Goal: Transaction & Acquisition: Book appointment/travel/reservation

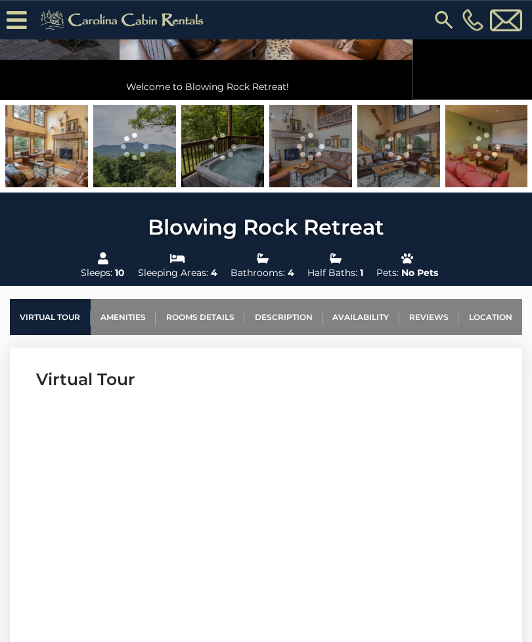
click at [196, 317] on link "Rooms Details" at bounding box center [200, 317] width 89 height 36
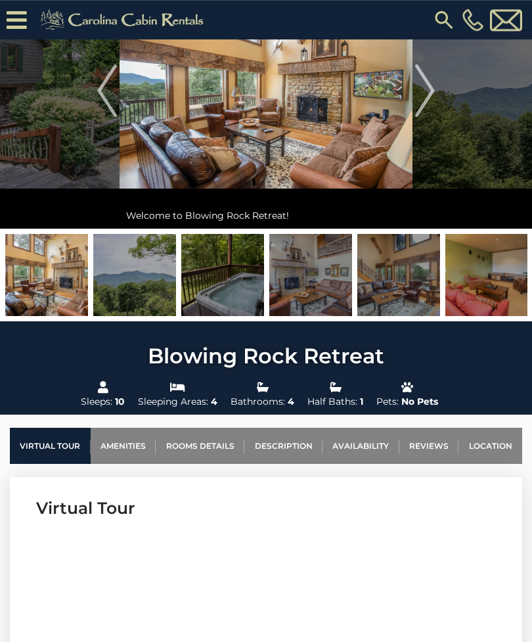
scroll to position [113, 0]
click at [322, 275] on img at bounding box center [310, 275] width 83 height 82
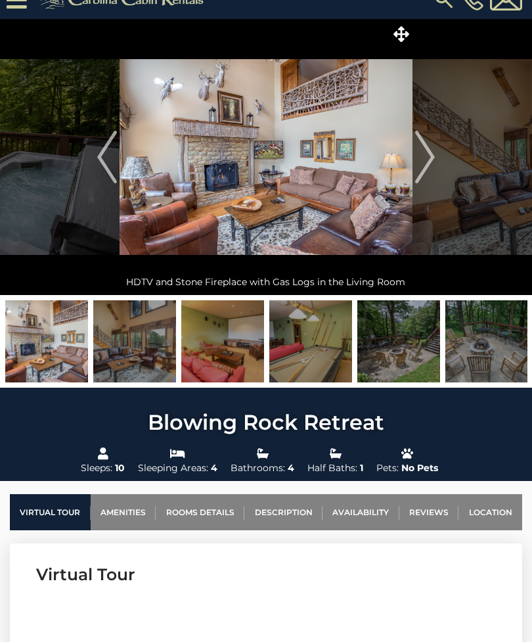
click at [415, 150] on img "Next" at bounding box center [425, 157] width 20 height 53
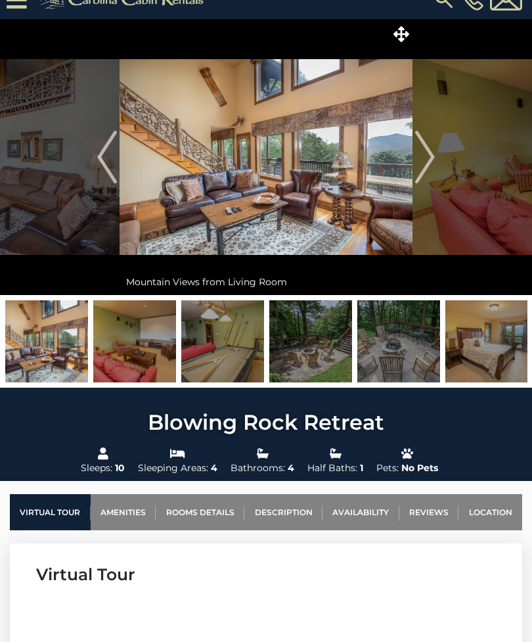
click at [432, 156] on img "Next" at bounding box center [425, 157] width 20 height 53
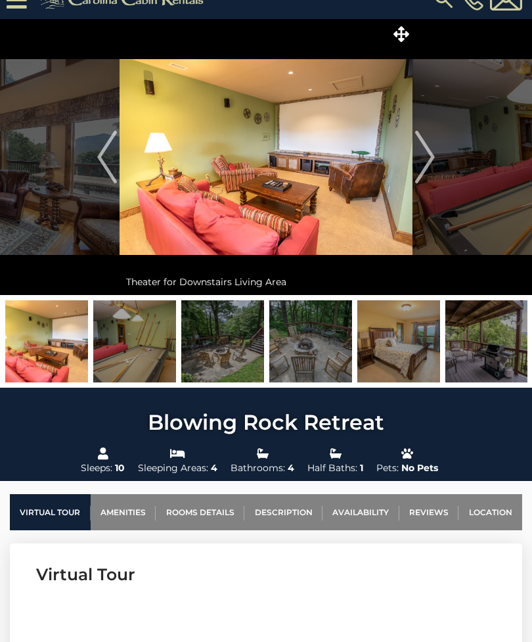
click at [426, 160] on img "Next" at bounding box center [425, 157] width 20 height 53
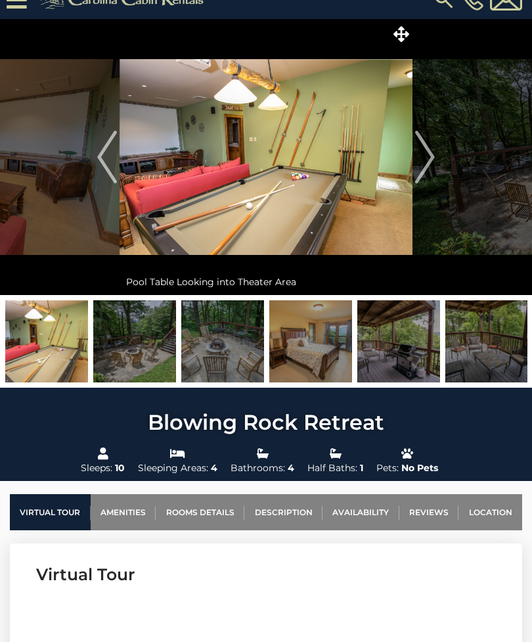
click at [426, 155] on img "Next" at bounding box center [425, 157] width 20 height 53
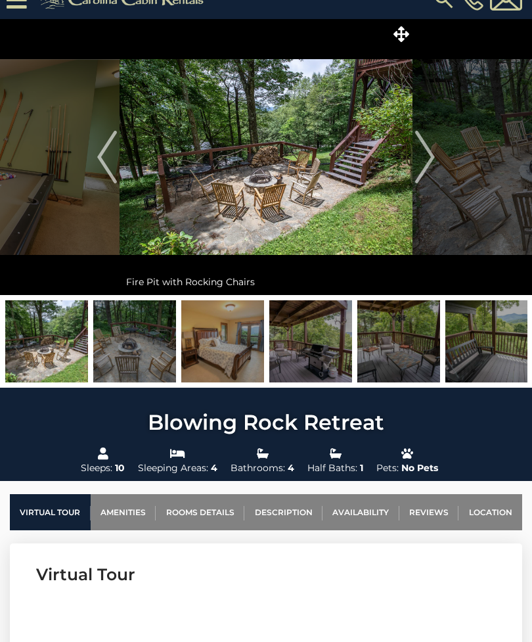
click at [427, 154] on img "Next" at bounding box center [425, 157] width 20 height 53
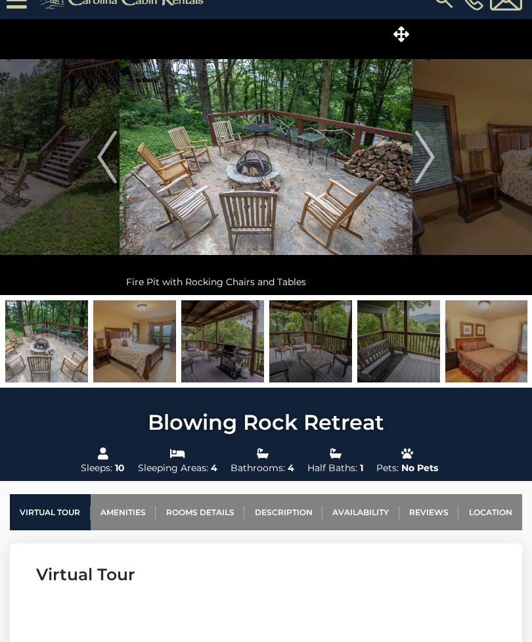
click at [426, 154] on img "Next" at bounding box center [425, 157] width 20 height 53
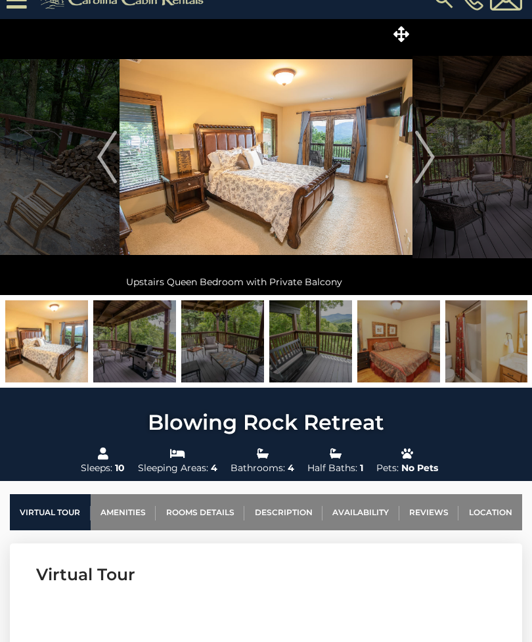
click at [423, 153] on img "Next" at bounding box center [425, 157] width 20 height 53
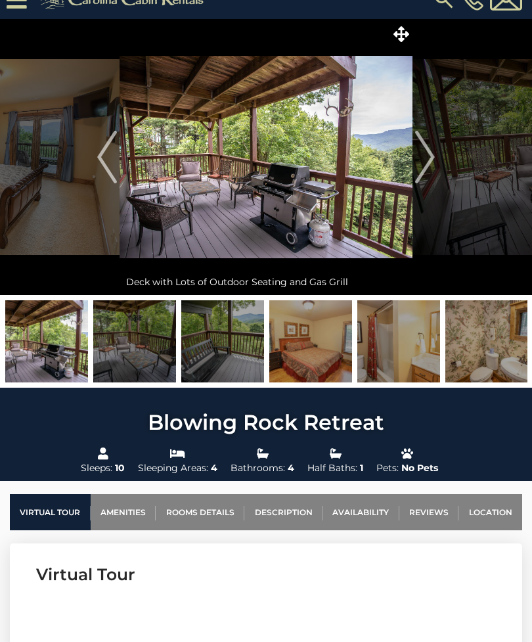
click at [423, 154] on img "Next" at bounding box center [425, 157] width 20 height 53
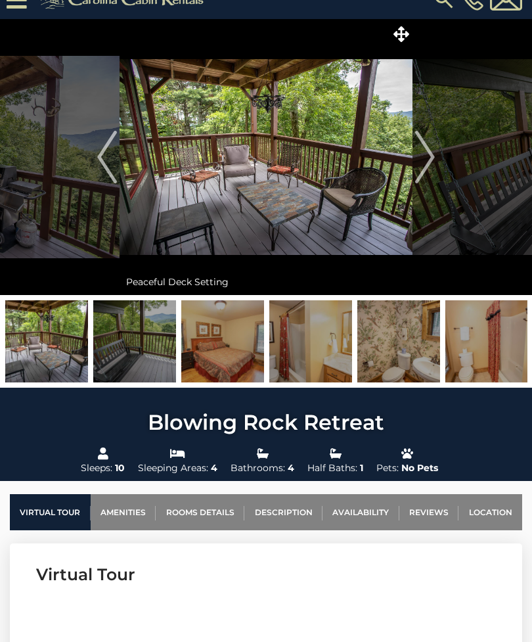
click at [423, 153] on img "Next" at bounding box center [425, 157] width 20 height 53
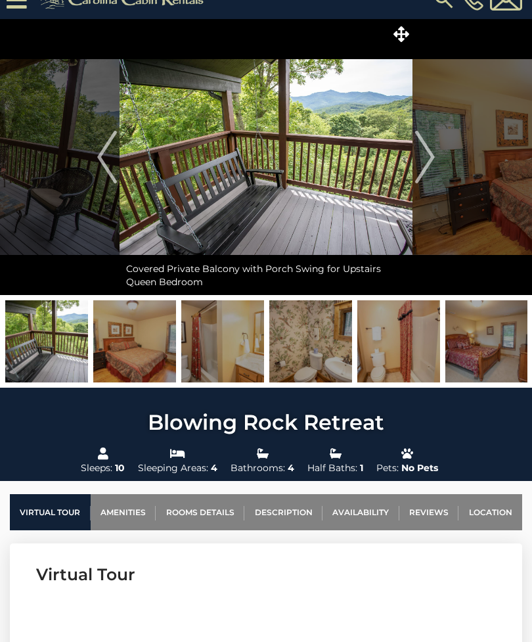
click at [423, 152] on img "Next" at bounding box center [425, 157] width 20 height 53
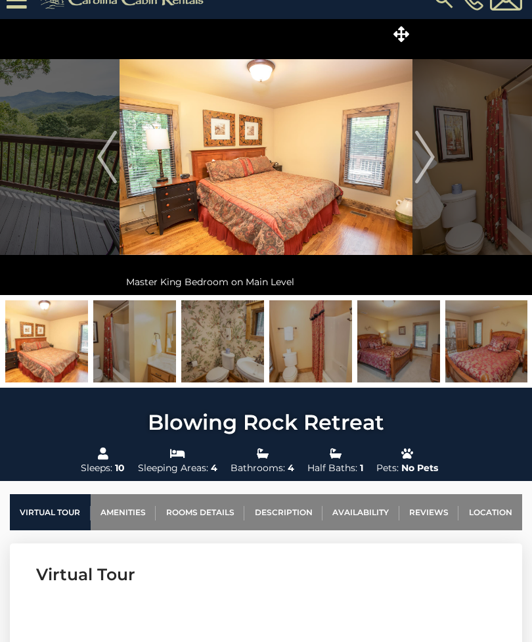
click at [425, 151] on img "Next" at bounding box center [425, 157] width 20 height 53
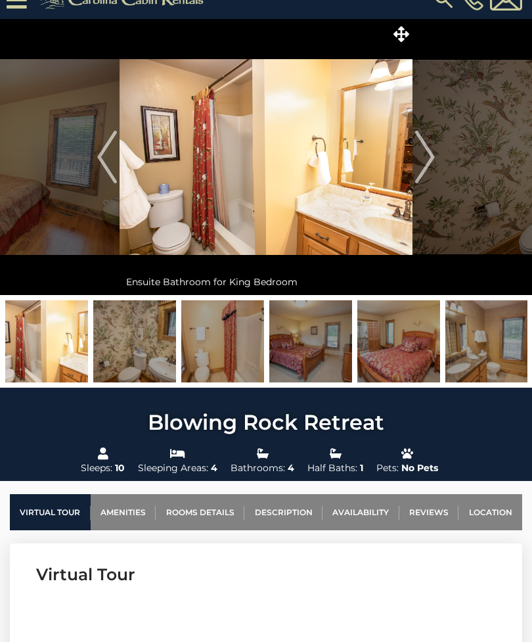
click at [423, 153] on img "Next" at bounding box center [425, 157] width 20 height 53
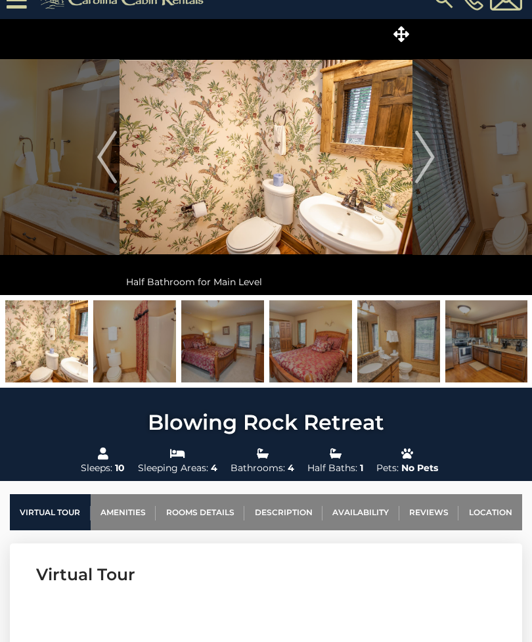
click at [423, 152] on img "Next" at bounding box center [425, 157] width 20 height 53
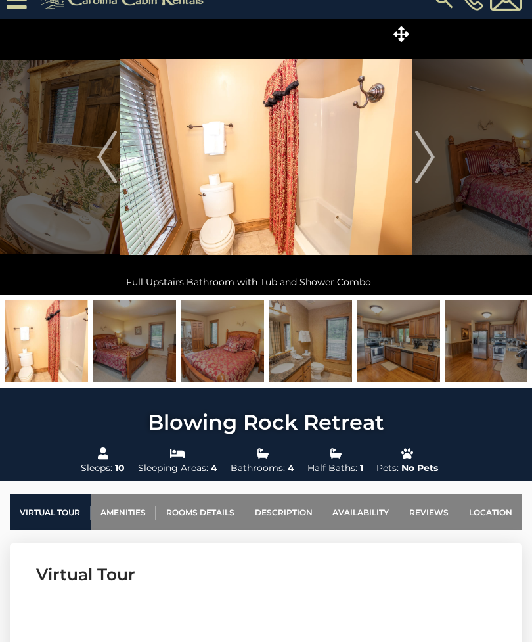
click at [424, 152] on img "Next" at bounding box center [425, 157] width 20 height 53
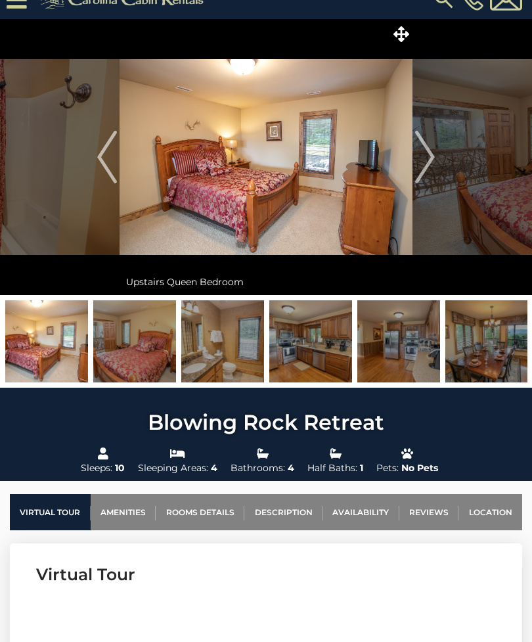
click at [424, 152] on img "Next" at bounding box center [425, 157] width 20 height 53
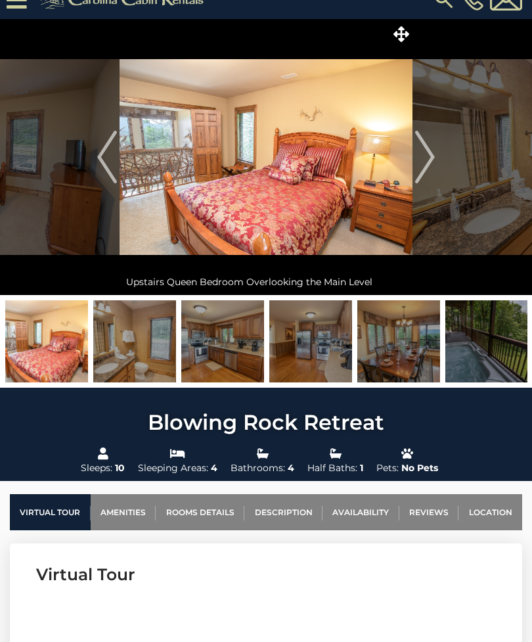
click at [423, 153] on img "Next" at bounding box center [425, 157] width 20 height 53
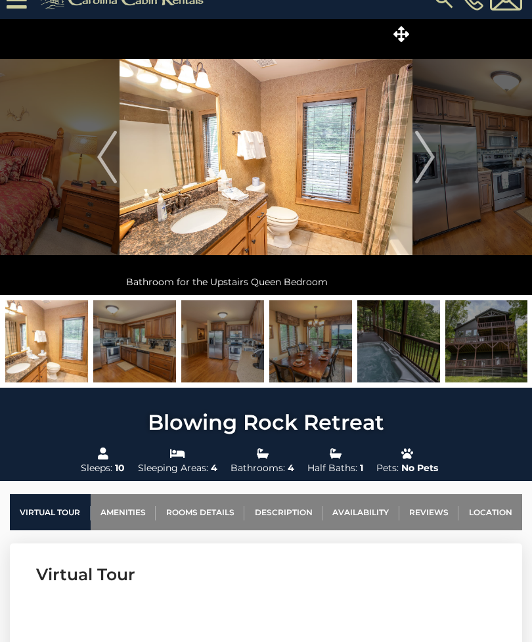
click at [422, 154] on img "Next" at bounding box center [425, 157] width 20 height 53
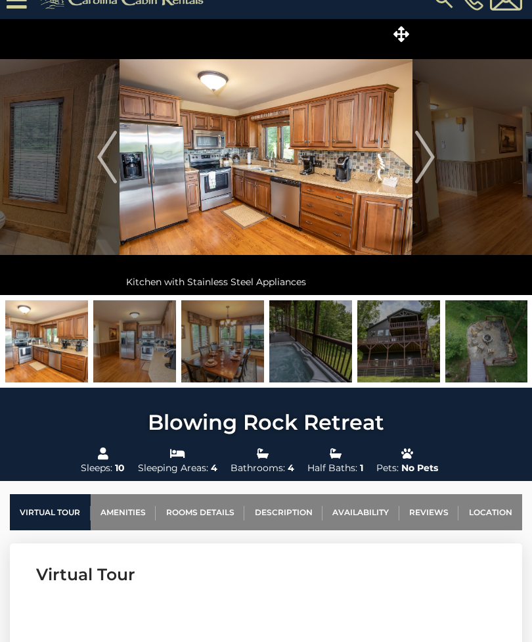
click at [421, 154] on img "Next" at bounding box center [425, 157] width 20 height 53
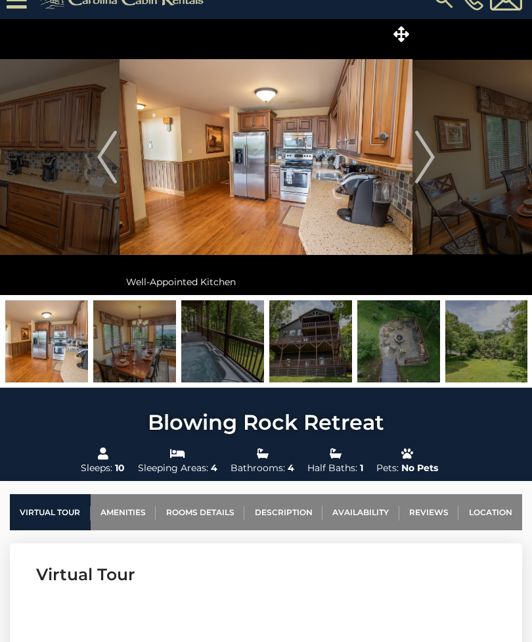
click at [421, 154] on img "Next" at bounding box center [425, 157] width 20 height 53
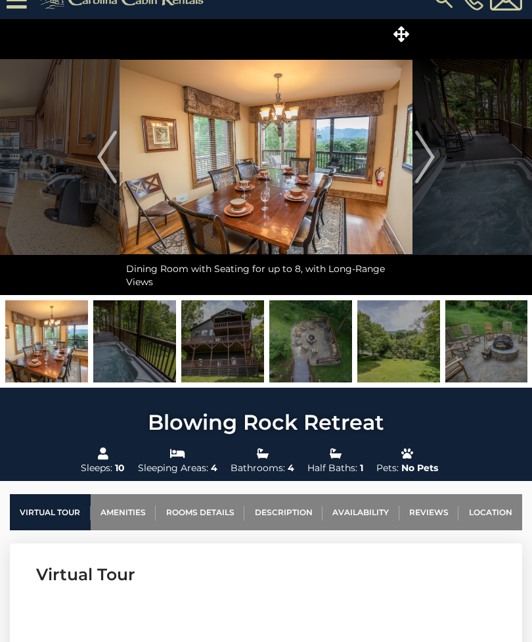
click at [420, 155] on img "Next" at bounding box center [425, 157] width 20 height 53
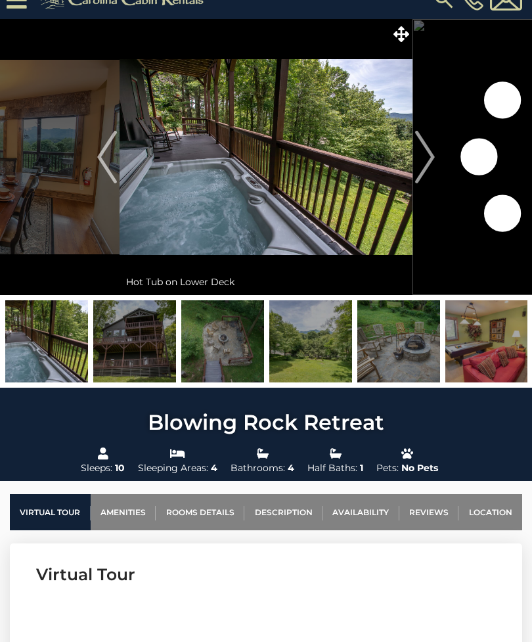
click at [420, 155] on img "Next" at bounding box center [425, 157] width 20 height 53
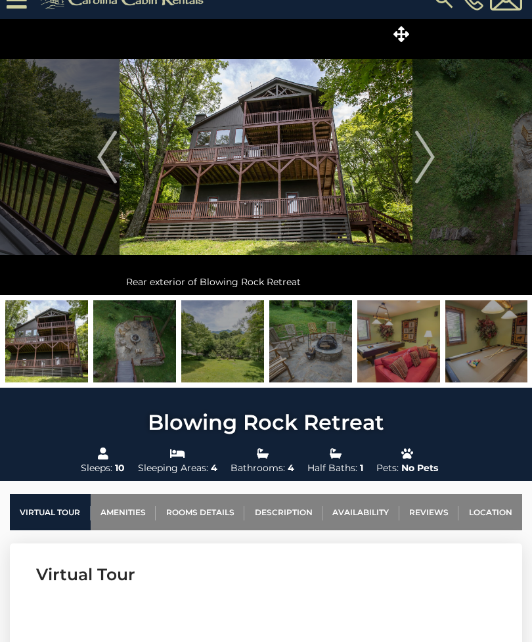
click at [419, 155] on img "Next" at bounding box center [425, 157] width 20 height 53
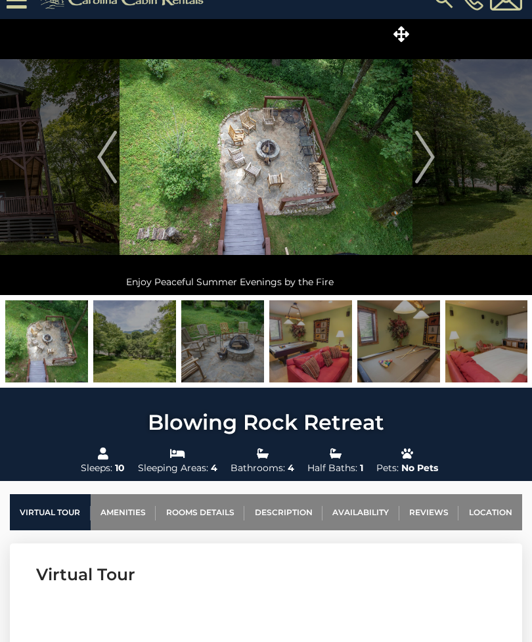
click at [419, 156] on img "Next" at bounding box center [425, 157] width 20 height 53
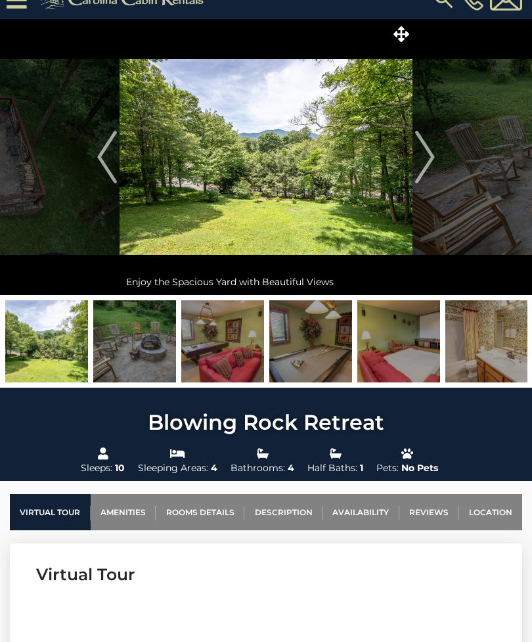
click at [421, 153] on img "Next" at bounding box center [425, 157] width 20 height 53
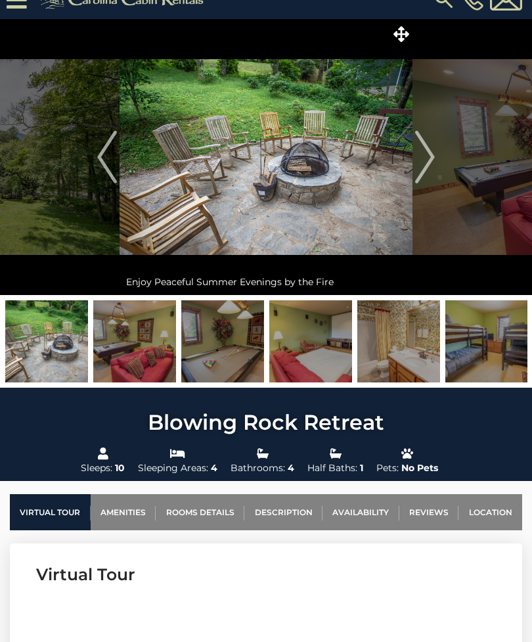
click at [421, 153] on img "Next" at bounding box center [425, 157] width 20 height 53
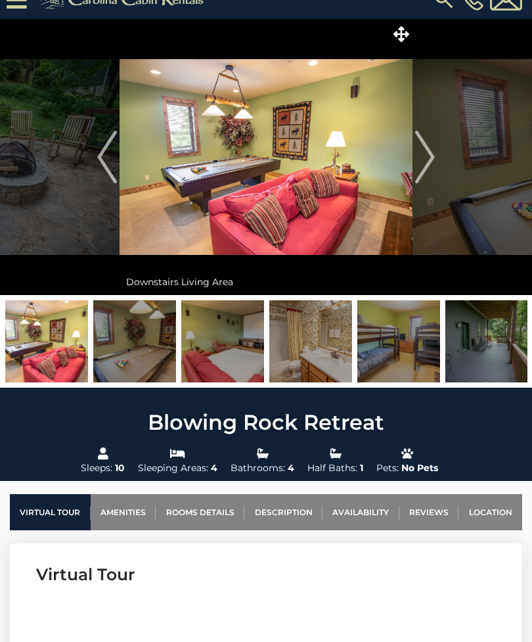
click at [421, 152] on img "Next" at bounding box center [425, 157] width 20 height 53
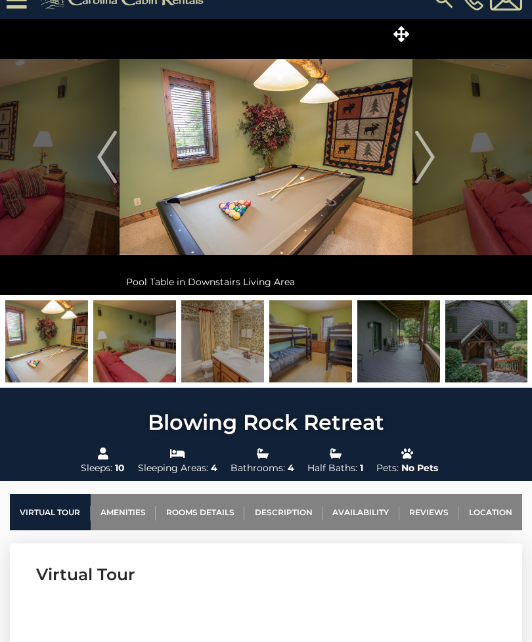
click at [421, 153] on img "Next" at bounding box center [425, 157] width 20 height 53
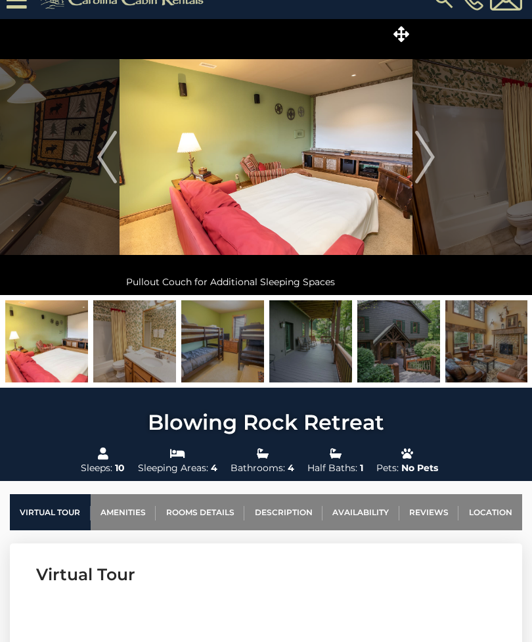
click at [423, 153] on img "Next" at bounding box center [425, 157] width 20 height 53
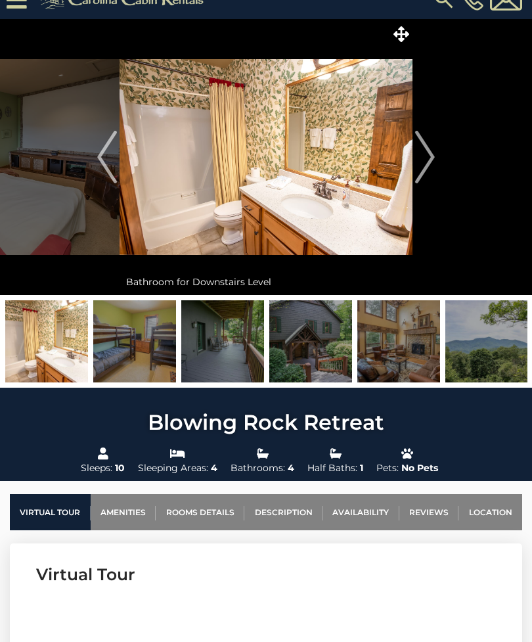
click at [423, 153] on img "Next" at bounding box center [425, 157] width 20 height 53
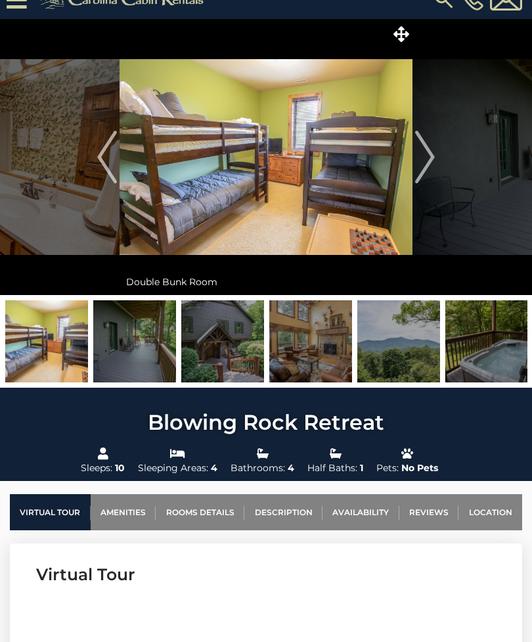
click at [421, 153] on img "Next" at bounding box center [425, 157] width 20 height 53
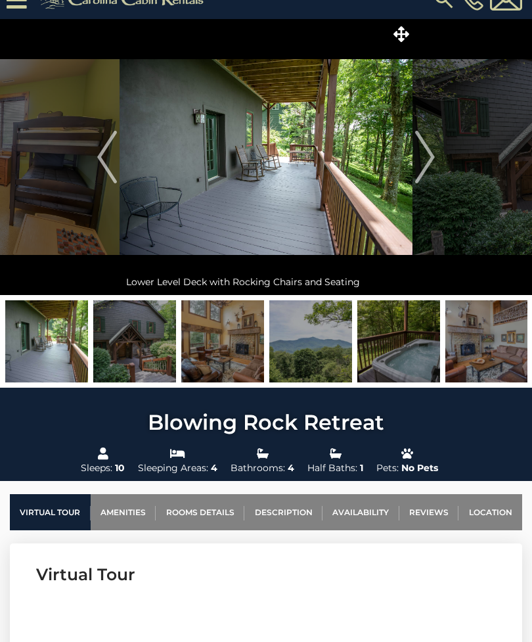
click at [419, 155] on img "Next" at bounding box center [425, 157] width 20 height 53
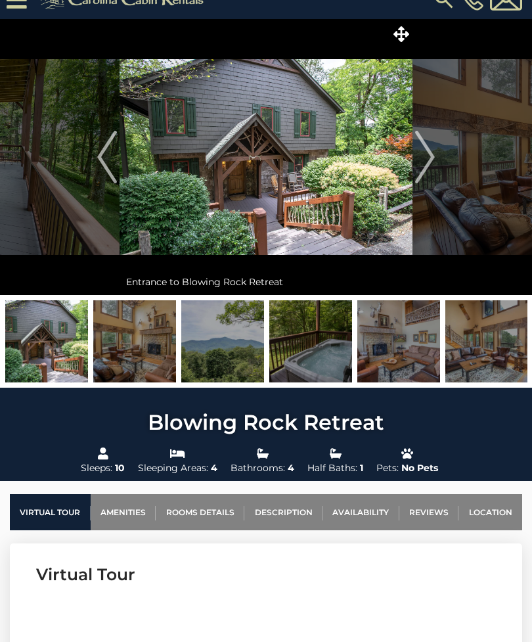
click at [418, 156] on img "Next" at bounding box center [425, 157] width 20 height 53
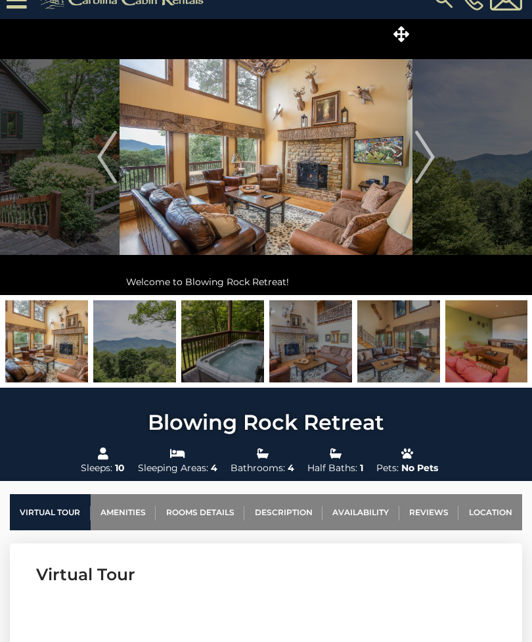
click at [419, 154] on img "Next" at bounding box center [425, 157] width 20 height 53
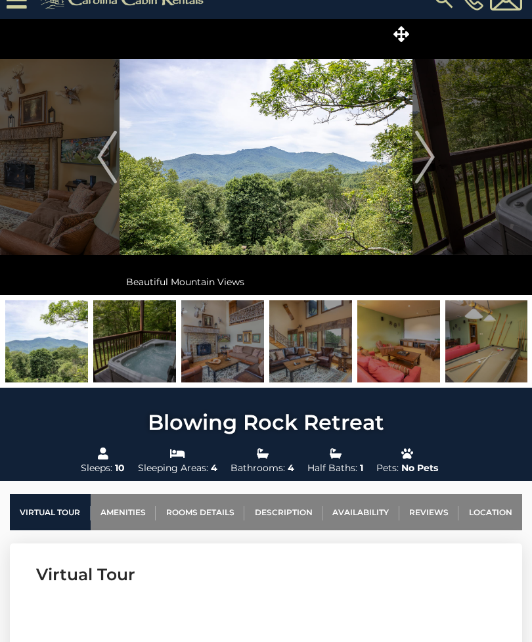
click at [419, 155] on img "Next" at bounding box center [425, 157] width 20 height 53
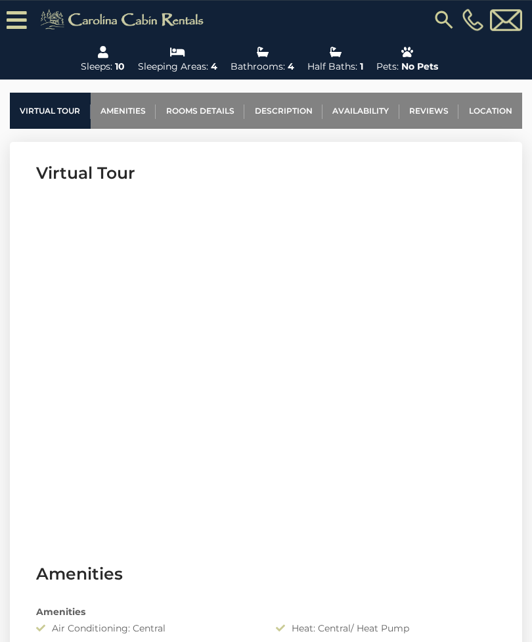
scroll to position [490, 0]
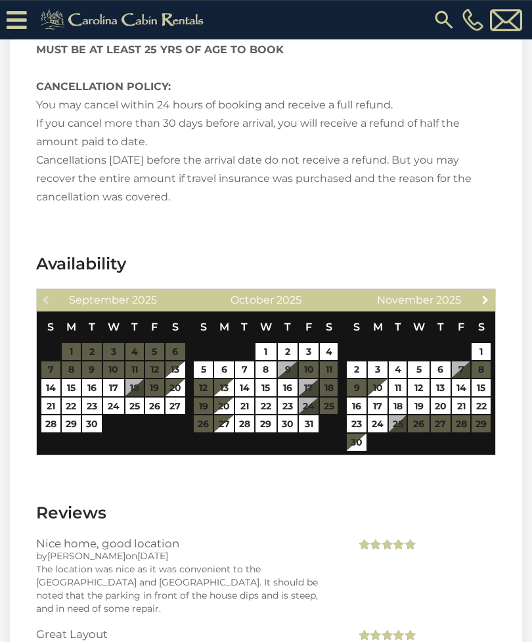
scroll to position [2587, 0]
click at [486, 291] on link "Next" at bounding box center [486, 299] width 16 height 16
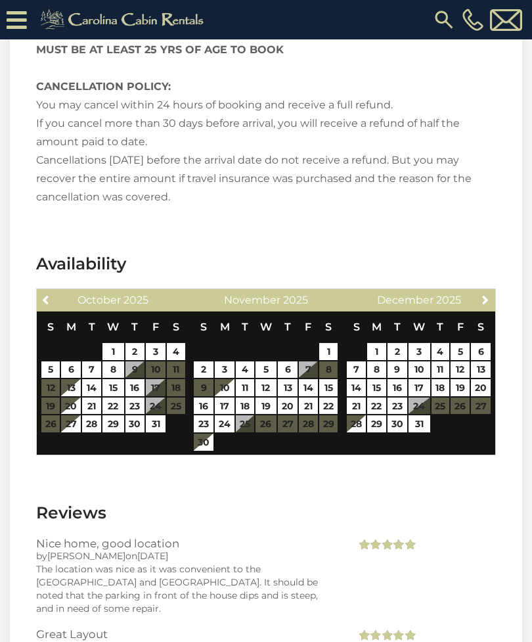
click at [476, 387] on table "S M T W T F S 1 2 3 4 5 6 7 8 9 10 11 12 13 14 15 16 17 18 19 20 21 22 23 24 25…" at bounding box center [418, 379] width 145 height 135
click at [487, 388] on table "S M T W T F S 1 2 3 4 5 6 7 8 9 10 11 12 13 14 15 16 17 18 19 20 21 22 23 24 25…" at bounding box center [418, 379] width 145 height 135
click at [360, 415] on link "28" at bounding box center [356, 423] width 19 height 17
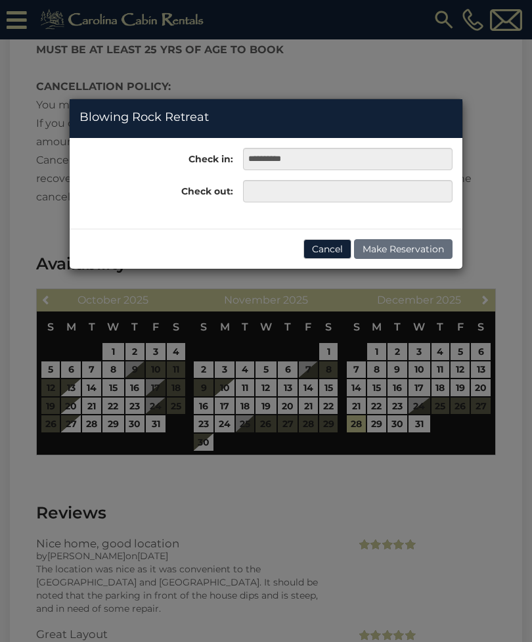
click at [421, 405] on div "**********" at bounding box center [266, 321] width 532 height 642
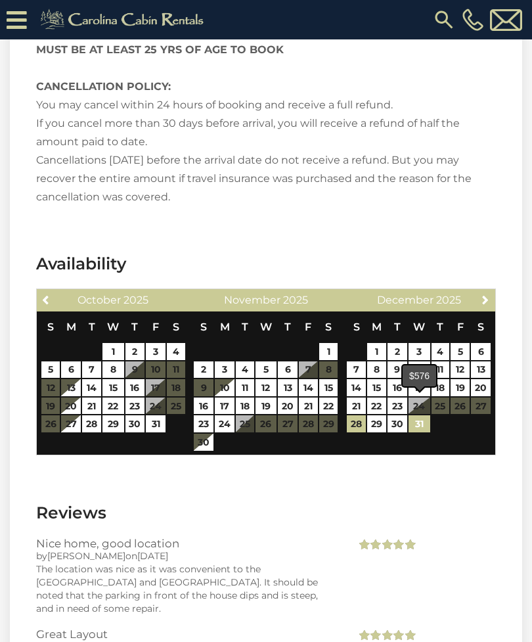
click at [425, 415] on link "31" at bounding box center [420, 423] width 22 height 17
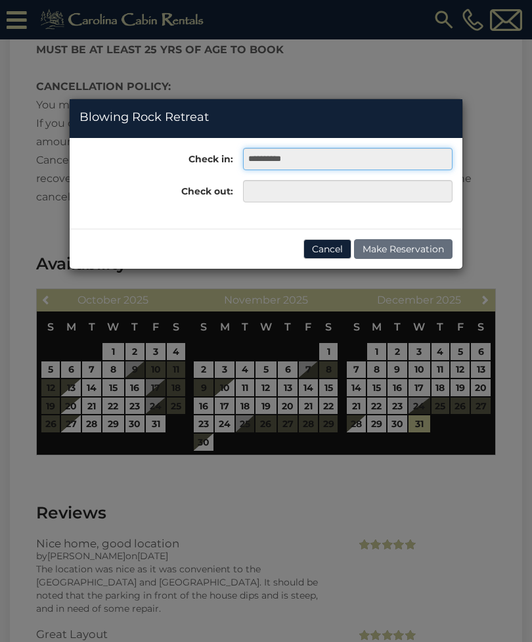
click at [419, 167] on input "**********" at bounding box center [348, 159] width 210 height 22
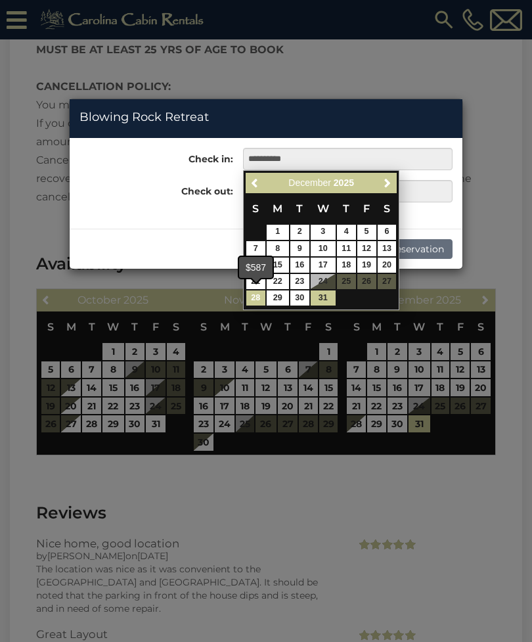
click at [264, 298] on link "28" at bounding box center [255, 298] width 19 height 15
type input "**********"
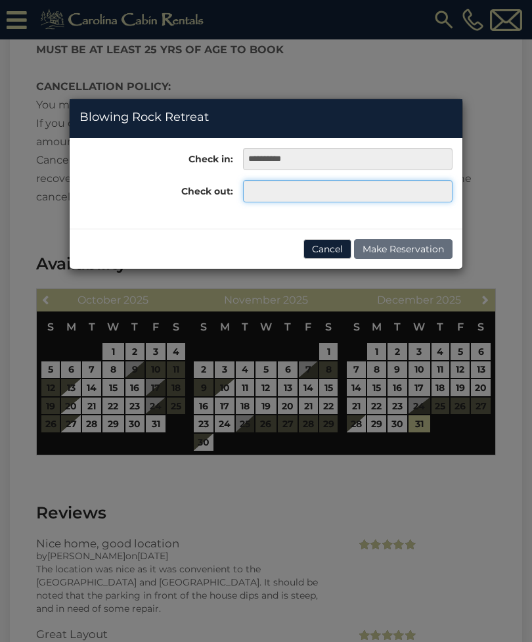
click at [409, 195] on input "text" at bounding box center [348, 191] width 210 height 22
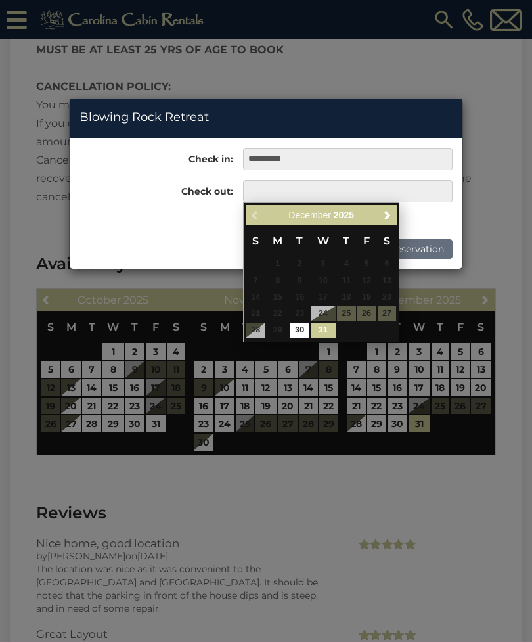
click at [329, 331] on link "31" at bounding box center [323, 330] width 25 height 15
type input "**********"
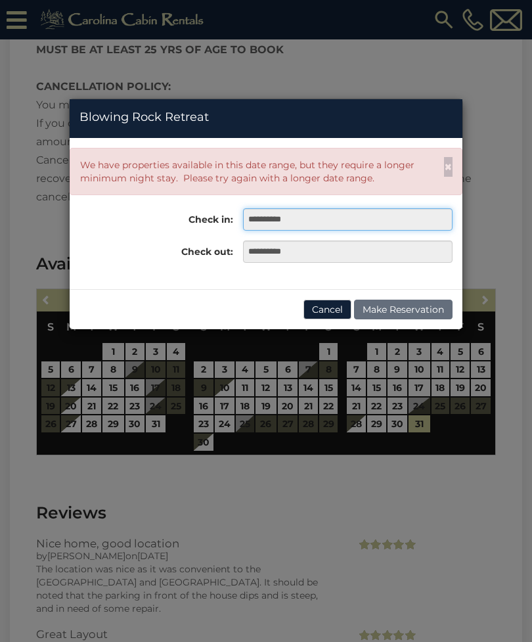
click at [390, 218] on input "**********" at bounding box center [348, 219] width 210 height 22
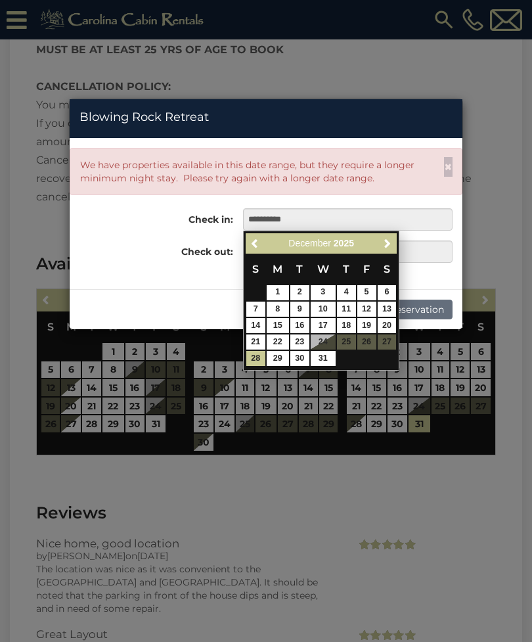
click at [387, 349] on table "S M T W T F S 1 2 3 4 5 6 7 8 9 10 11 12 13 14 15 16 17 18 19 20 21 22 23 24 25…" at bounding box center [321, 310] width 151 height 113
click at [458, 209] on div "**********" at bounding box center [347, 219] width 229 height 22
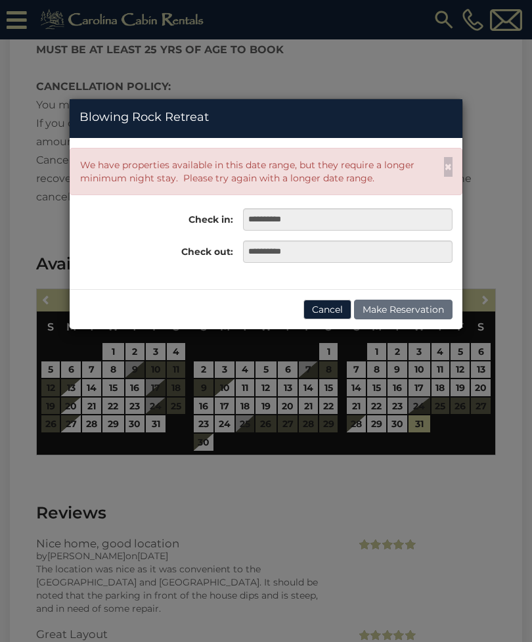
click at [277, 465] on div "**********" at bounding box center [266, 321] width 532 height 642
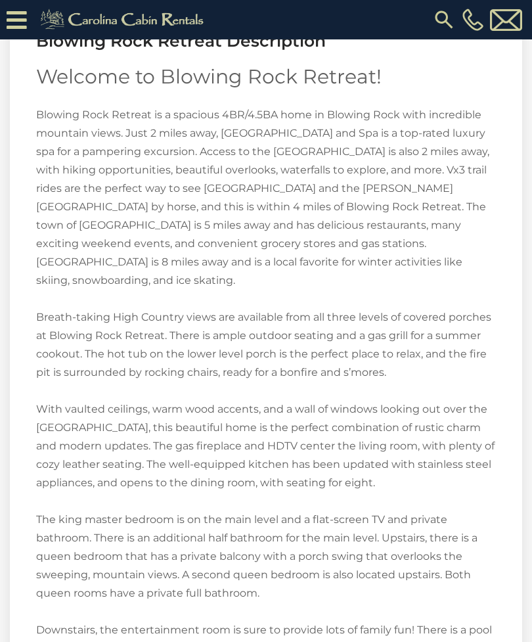
scroll to position [1847, 0]
